Goal: Answer question/provide support: Share knowledge or assist other users

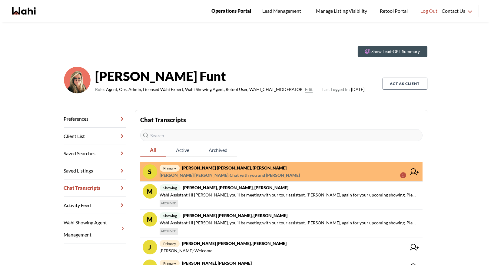
scroll to position [146, 0]
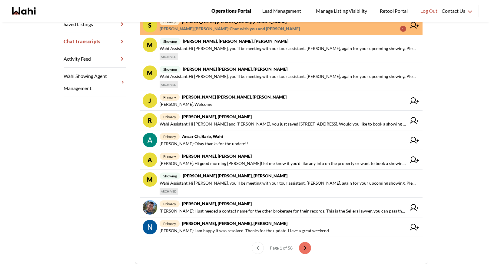
click at [235, 10] on span "Operations Portal" at bounding box center [231, 11] width 40 height 8
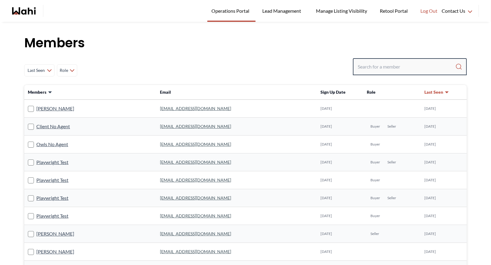
drag, startPoint x: 379, startPoint y: 71, endPoint x: 450, endPoint y: 55, distance: 72.5
click at [439, 60] on div at bounding box center [410, 66] width 114 height 17
type input "samina"
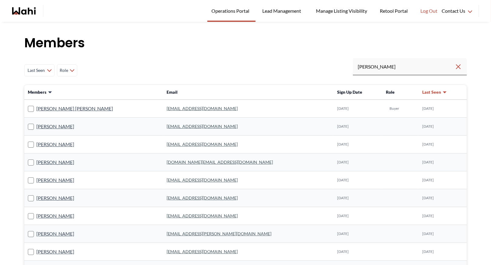
click at [182, 109] on link "samina2001pk@yahoo.com" at bounding box center [202, 108] width 71 height 5
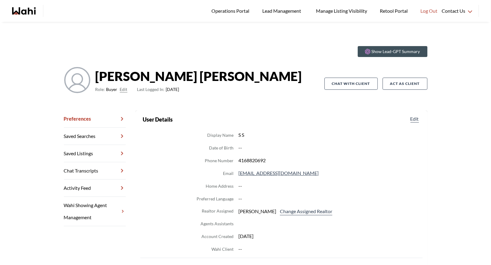
click at [101, 174] on link "Chat Transcripts" at bounding box center [95, 170] width 62 height 17
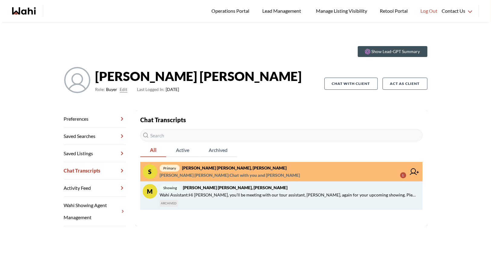
click at [240, 192] on span "Wahi Assistant : Hi samina, you’ll be meeting with our tour assistant, Faraz, a…" at bounding box center [289, 194] width 258 height 7
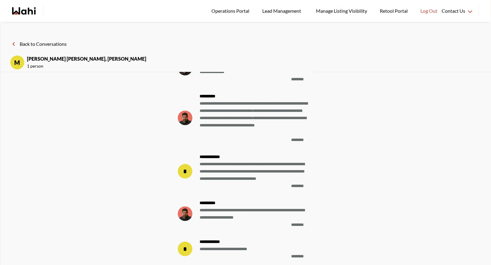
scroll to position [-116, 0]
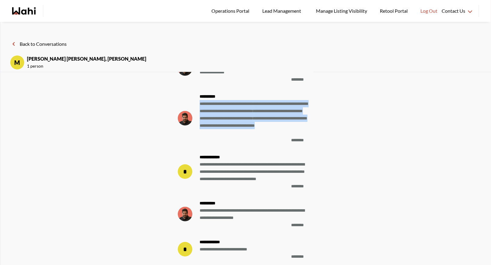
drag, startPoint x: 200, startPoint y: 103, endPoint x: 271, endPoint y: 134, distance: 77.2
click at [271, 134] on span "**********" at bounding box center [254, 118] width 109 height 36
click at [239, 142] on div "**********" at bounding box center [254, 122] width 109 height 44
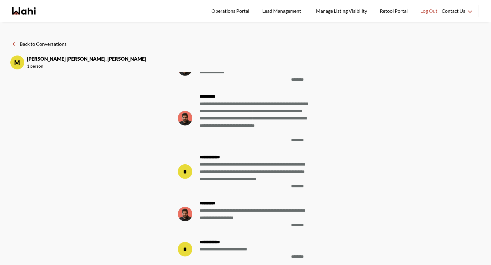
click at [200, 95] on strong "**********" at bounding box center [254, 96] width 109 height 7
click at [34, 40] on button "Back to Conversations" at bounding box center [38, 44] width 57 height 8
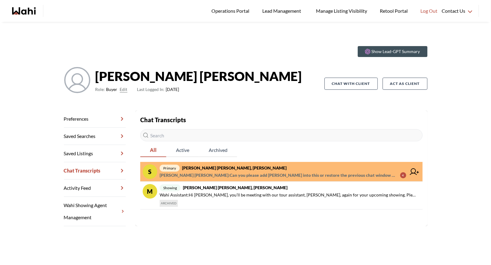
click at [225, 168] on strong "samina Shoaib, Barbara" at bounding box center [234, 167] width 105 height 5
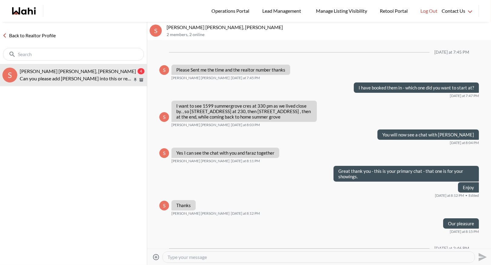
scroll to position [469, 0]
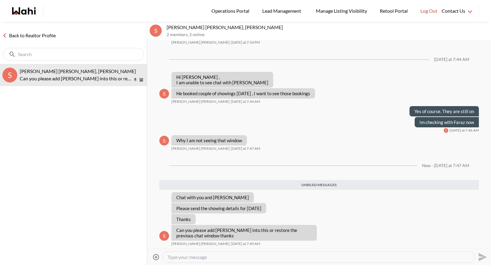
click at [13, 35] on link "Back to Realtor Profile" at bounding box center [29, 36] width 58 height 8
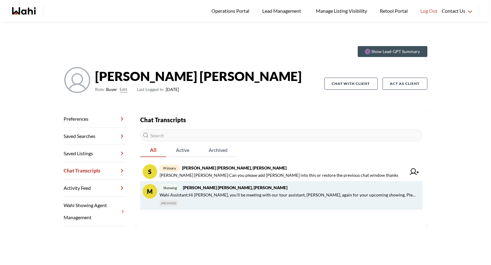
click at [227, 190] on span "showing samina Shoaib, Faraz, Barbara" at bounding box center [289, 187] width 258 height 7
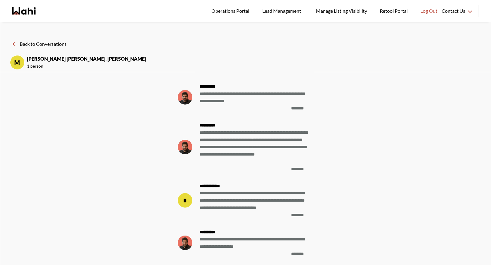
scroll to position [-158, 0]
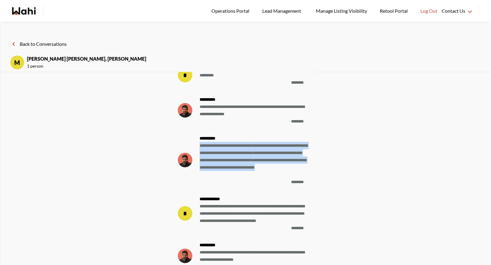
drag, startPoint x: 200, startPoint y: 145, endPoint x: 270, endPoint y: 173, distance: 75.6
click at [270, 173] on span "**********" at bounding box center [254, 160] width 109 height 36
copy span "**********"
click at [41, 43] on button "Back to Conversations" at bounding box center [38, 44] width 57 height 8
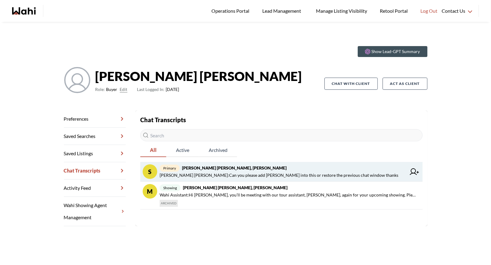
click at [218, 173] on span "samina Shoaib : Can you please add Faraz into this or restore the previous chat…" at bounding box center [279, 174] width 239 height 7
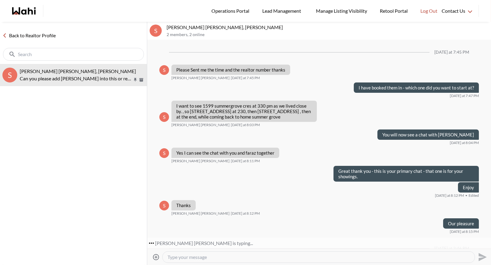
scroll to position [423, 0]
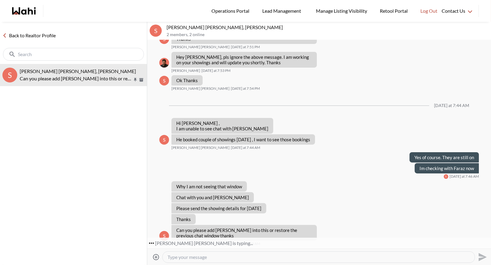
click at [209, 260] on div at bounding box center [319, 256] width 312 height 11
click at [203, 259] on textarea "Type your message" at bounding box center [319, 257] width 302 height 6
type textarea "This was schedule"
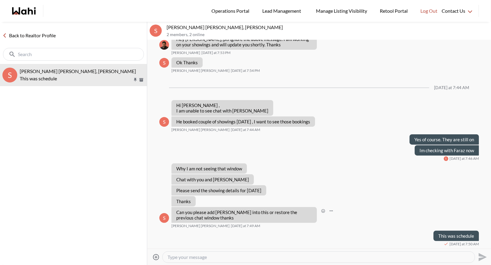
paste textarea "6221 Millers Grove - 9:30 to 10:00 7209 Danton promenade 10:00 to 10:30 5842 Te…"
type textarea "6221 Millers Grove - 9:30 to 10:00 7209 Danton promenade 10:00 to 10:30 5842 Te…"
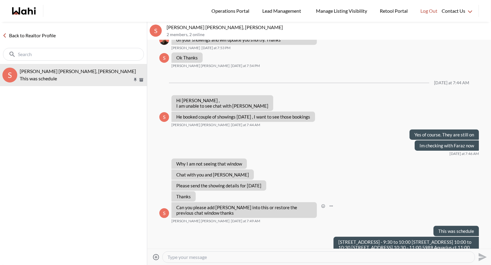
scroll to position [468, 0]
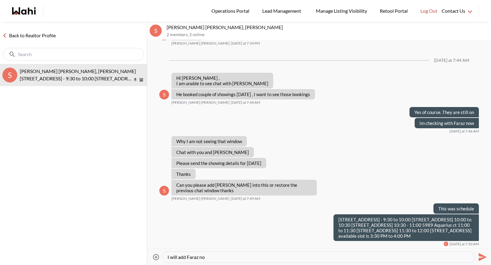
type textarea "I will add Faraz now"
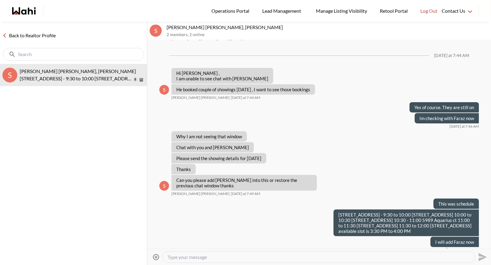
scroll to position [479, 0]
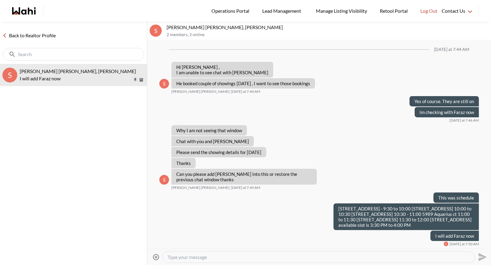
click at [18, 36] on link "Back to Realtor Profile" at bounding box center [29, 36] width 58 height 8
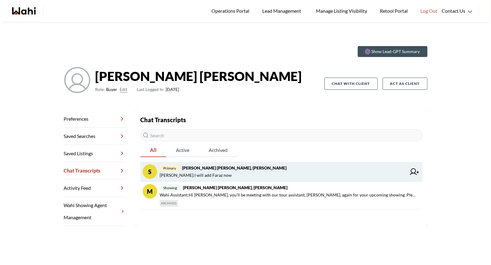
click at [413, 172] on icon at bounding box center [414, 171] width 9 height 7
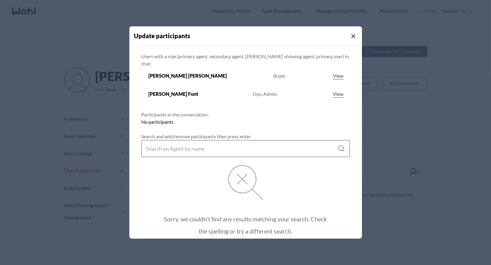
click at [212, 143] on input "Search input" at bounding box center [242, 148] width 192 height 11
type input "faraz"
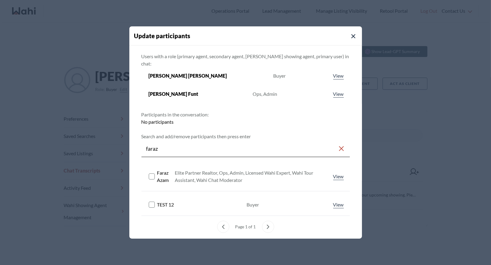
click at [152, 174] on rect at bounding box center [152, 177] width 6 height 6
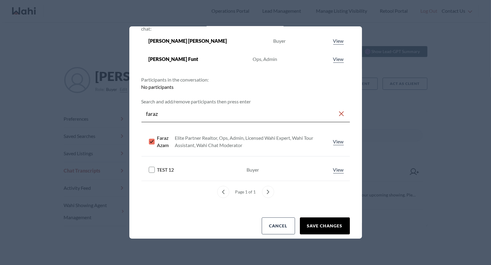
click at [315, 217] on button "Save changes" at bounding box center [325, 225] width 50 height 17
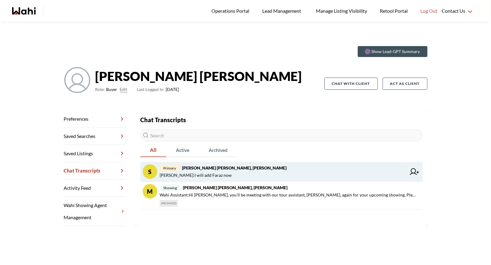
click at [274, 172] on span "Barbara Funt : I will add Faraz now" at bounding box center [283, 174] width 247 height 7
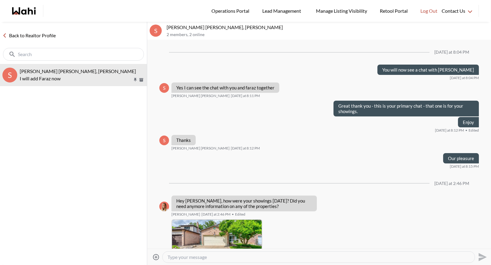
scroll to position [414, 0]
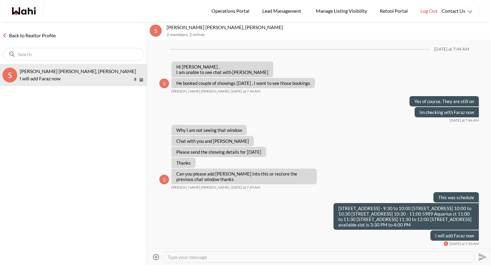
click at [14, 37] on link "Back to Realtor Profile" at bounding box center [29, 36] width 58 height 8
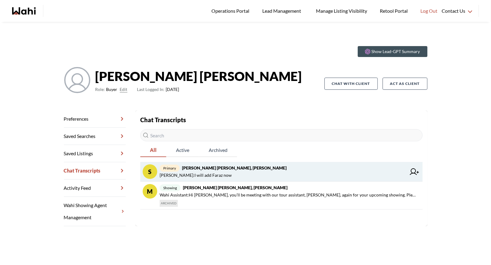
click at [199, 165] on strong "samina Shoaib, Barbara" at bounding box center [234, 167] width 105 height 5
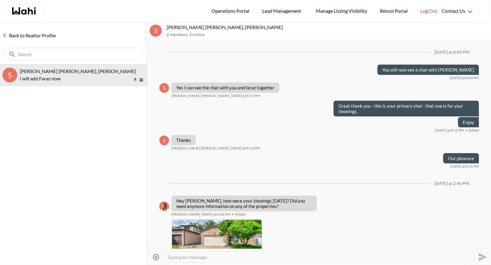
scroll to position [414, 0]
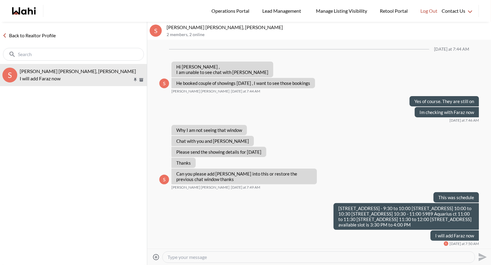
click at [26, 34] on link "Back to Realtor Profile" at bounding box center [29, 36] width 58 height 8
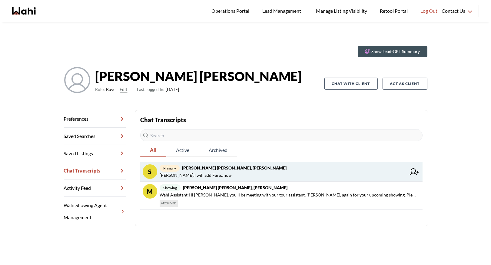
click at [411, 172] on icon at bounding box center [414, 171] width 9 height 7
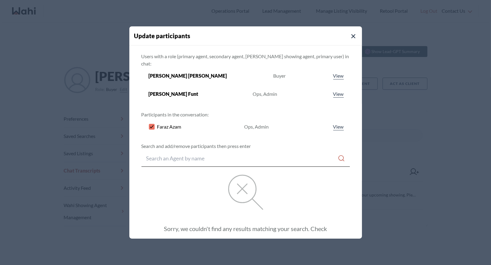
scroll to position [42, 0]
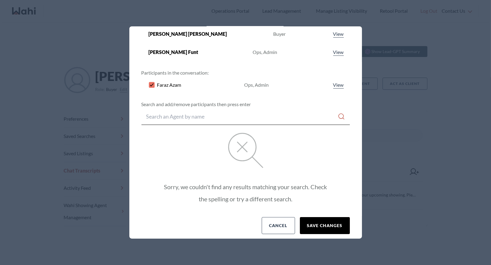
click at [315, 217] on button "Save changes" at bounding box center [325, 225] width 50 height 17
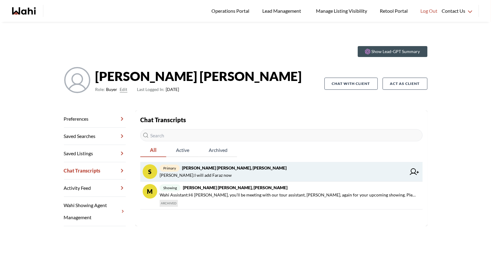
click at [237, 170] on span "primary samina Shoaib, Barbara" at bounding box center [283, 167] width 247 height 7
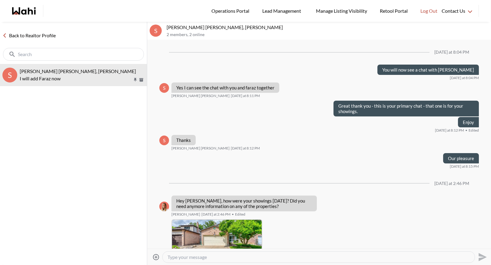
scroll to position [414, 0]
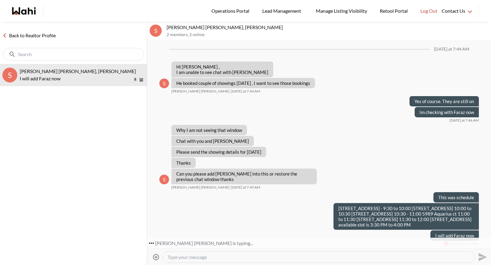
click at [30, 34] on link "Back to Realtor Profile" at bounding box center [29, 36] width 58 height 8
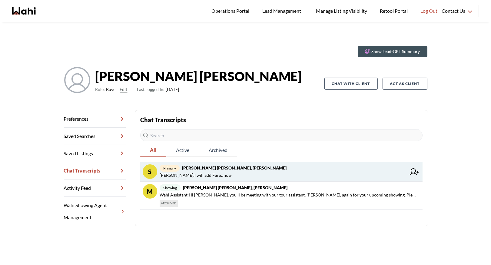
click at [246, 171] on span "primary samina Shoaib, Faraz, Barbara" at bounding box center [283, 167] width 247 height 7
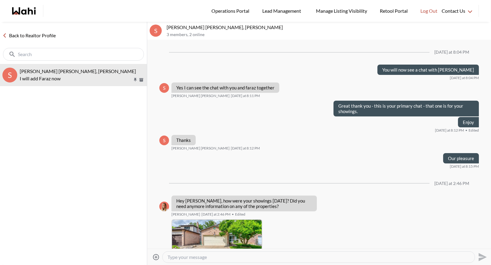
scroll to position [414, 0]
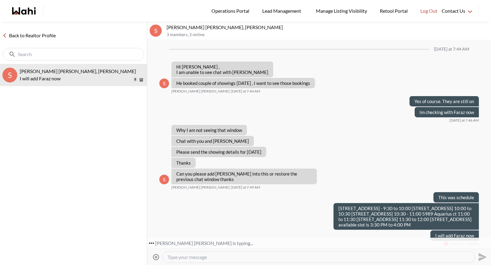
click at [191, 258] on textarea "Type your message" at bounding box center [319, 257] width 302 height 6
click at [13, 36] on link "Back to Realtor Profile" at bounding box center [29, 36] width 58 height 8
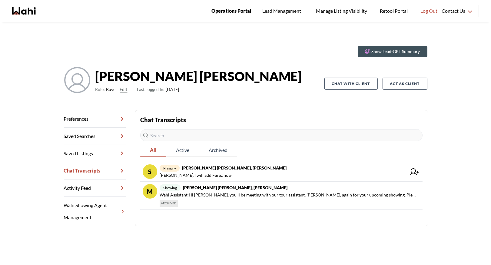
click at [237, 12] on span "Operations Portal" at bounding box center [231, 11] width 40 height 8
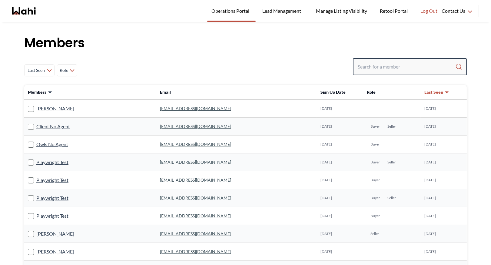
click at [372, 67] on input "Search input" at bounding box center [407, 66] width 98 height 11
type input "zanetti"
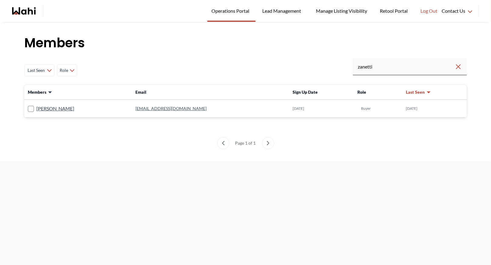
click at [174, 111] on link "cherylztherapist@yahoo.com" at bounding box center [170, 108] width 71 height 5
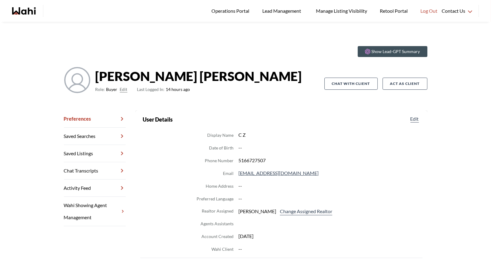
click at [95, 170] on link "Chat Transcripts" at bounding box center [95, 170] width 62 height 17
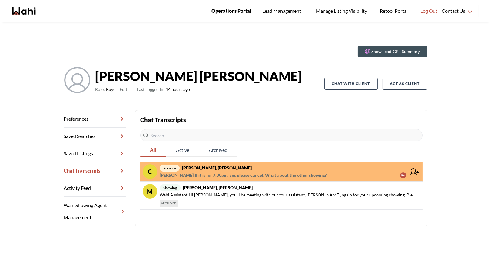
click at [230, 10] on span "Operations Portal" at bounding box center [231, 11] width 40 height 8
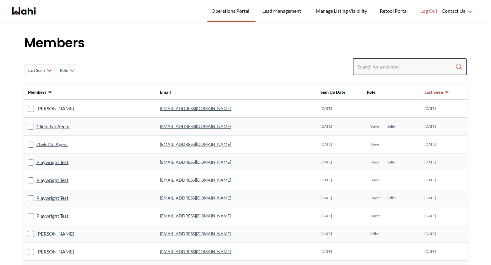
click at [367, 68] on input "Search input" at bounding box center [407, 66] width 98 height 11
type input "pat ade"
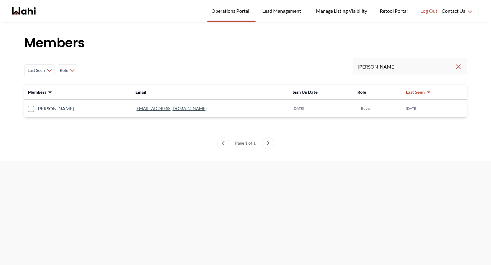
click at [135, 108] on link "patodeo@gmail.com" at bounding box center [170, 108] width 71 height 5
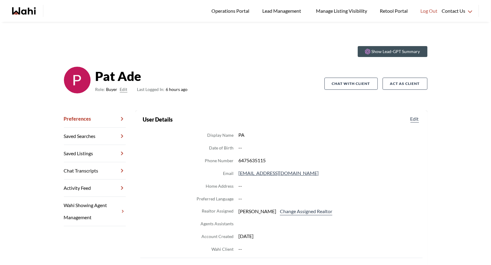
click at [100, 174] on link "Chat Transcripts" at bounding box center [95, 170] width 62 height 17
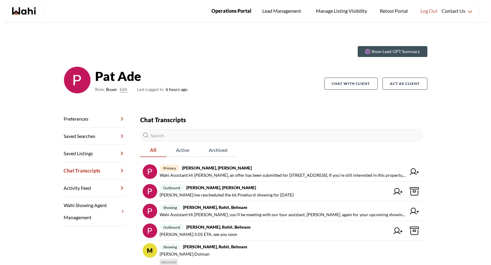
click at [224, 9] on span "Operations Portal" at bounding box center [231, 11] width 40 height 8
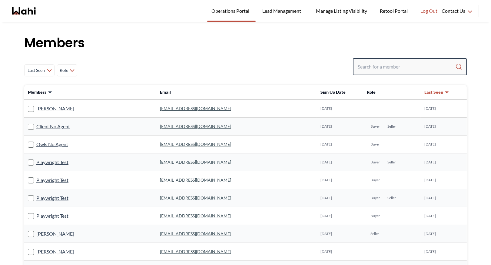
click at [375, 65] on input "Search input" at bounding box center [407, 66] width 98 height 11
type input "r"
type input "[PERSON_NAME]"
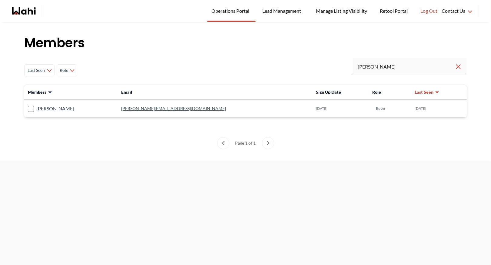
click at [161, 107] on link "caroline@straticomgroup.com" at bounding box center [173, 108] width 105 height 5
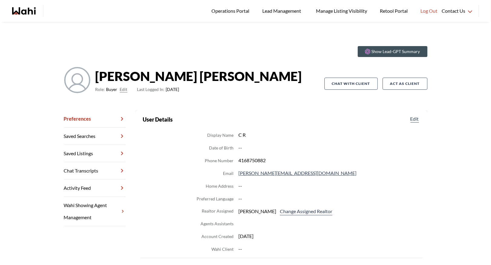
click at [101, 168] on link "Chat Transcripts" at bounding box center [95, 170] width 62 height 17
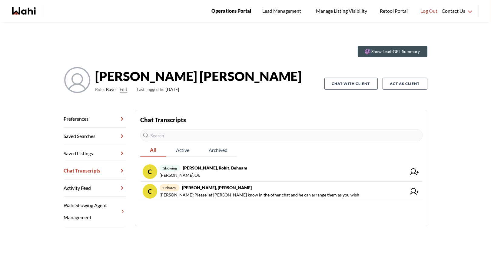
click at [226, 15] on link "Operations Portal" at bounding box center [231, 11] width 48 height 22
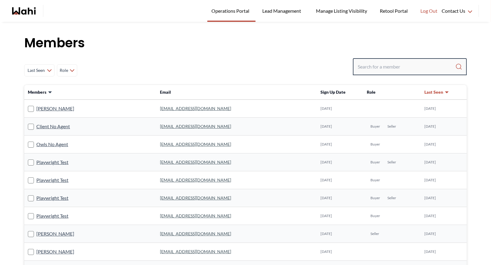
click at [394, 66] on input "Search input" at bounding box center [407, 66] width 98 height 11
